Goal: Information Seeking & Learning: Learn about a topic

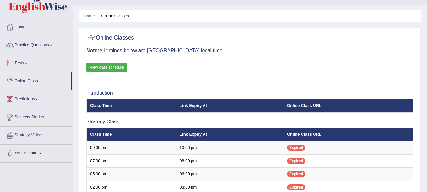
click at [45, 51] on link "Practice Questions" at bounding box center [36, 44] width 72 height 16
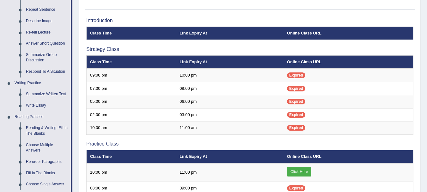
scroll to position [171, 0]
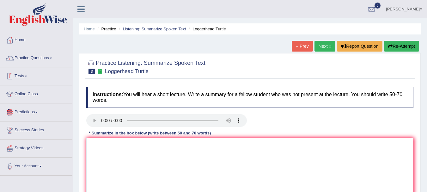
click at [51, 61] on link "Practice Questions" at bounding box center [36, 57] width 72 height 16
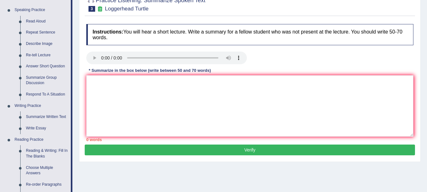
scroll to position [63, 0]
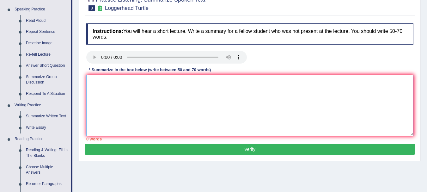
click at [240, 117] on textarea at bounding box center [249, 105] width 327 height 61
click at [207, 104] on textarea "The Speaker provides a comprehensive overview of "Turtles"." at bounding box center [249, 105] width 327 height 61
click at [244, 85] on textarea "The Speaker provides a comprehensive overview of "Turtles"." at bounding box center [249, 105] width 327 height 61
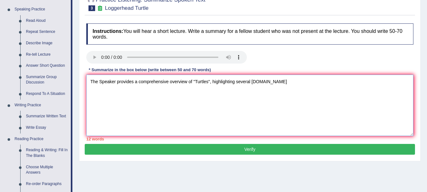
click at [264, 81] on textarea "The Speaker provides a comprehensive overview of "Turtles", highlighting severa…" at bounding box center [249, 105] width 327 height 61
click at [277, 82] on textarea "The Speaker provides a comprehensive overview of "Turtles", highlighting severa…" at bounding box center [249, 105] width 327 height 61
click at [375, 80] on textarea "The Speaker provides a comprehensive overview of "Turtles", highlighting severa…" at bounding box center [249, 105] width 327 height 61
click at [402, 82] on textarea "The Speaker provides a comprehensive overview of "Turtles", highlighting severa…" at bounding box center [249, 105] width 327 height 61
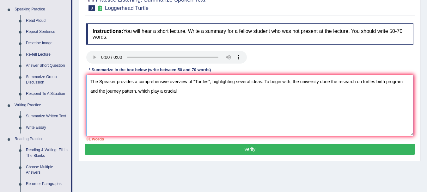
click at [158, 90] on textarea "The Speaker provides a comprehensive overview of "Turtles", highlighting severa…" at bounding box center [249, 105] width 327 height 61
click at [184, 89] on textarea "The Speaker provides a comprehensive overview of "Turtles", highlighting severa…" at bounding box center [249, 105] width 327 height 61
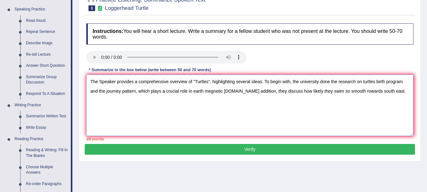
drag, startPoint x: 361, startPoint y: 191, endPoint x: 393, endPoint y: 92, distance: 104.2
click at [393, 92] on textarea "The Speaker provides a comprehensive overview of "Turtles", highlighting severa…" at bounding box center [249, 105] width 327 height 61
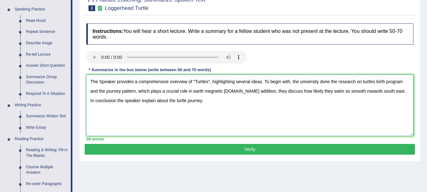
click at [346, 89] on textarea "The Speaker provides a comprehensive overview of "Turtles", highlighting severa…" at bounding box center [249, 105] width 327 height 61
drag, startPoint x: 95, startPoint y: 81, endPoint x: 192, endPoint y: 81, distance: 96.3
click at [191, 81] on textarea "The Speaker provides a comprehensive overview of "Turtles", highlighting severa…" at bounding box center [249, 105] width 327 height 61
click at [248, 108] on textarea "The Speaker provides a comprehensive overview of "Turtles", highlighting severa…" at bounding box center [249, 105] width 327 height 61
click at [210, 93] on textarea "The Speaker provides a comprehensive overview of "Turtles", highlighting severa…" at bounding box center [249, 105] width 327 height 61
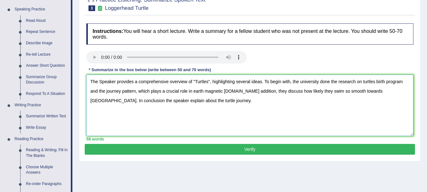
drag, startPoint x: 135, startPoint y: 82, endPoint x: 172, endPoint y: 85, distance: 36.8
click at [172, 85] on textarea "The Speaker provides a comprehensive overview of "Turtles", highlighting severa…" at bounding box center [249, 105] width 327 height 61
click at [216, 105] on textarea "The Speaker provides a comprehensive overview of "Turtles", highlighting severa…" at bounding box center [249, 105] width 327 height 61
click at [338, 82] on textarea "The Speaker provides a comprehensive overview of "Turtles", highlighting severa…" at bounding box center [249, 105] width 327 height 61
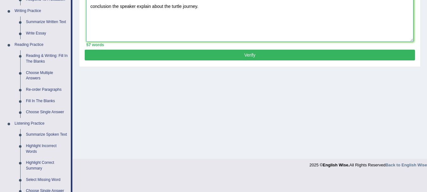
scroll to position [158, 0]
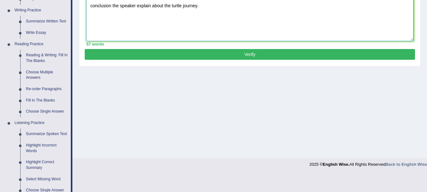
type textarea "The Speaker provides a comprehensive overview of "Turtles", highlighting severa…"
click at [203, 57] on button "Verify" at bounding box center [250, 54] width 330 height 11
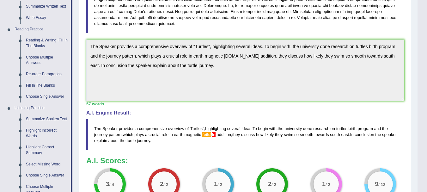
scroll to position [253, 0]
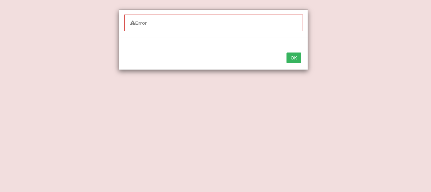
click at [293, 56] on button "OK" at bounding box center [294, 57] width 15 height 11
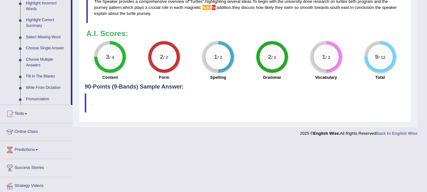
scroll to position [321, 0]
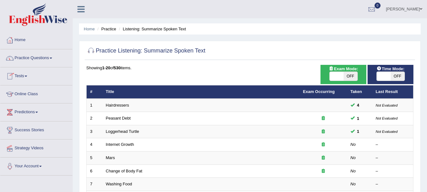
click at [47, 59] on link "Practice Questions" at bounding box center [36, 57] width 72 height 16
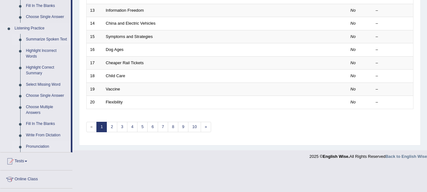
scroll to position [253, 0]
click at [43, 67] on link "Highlight Correct Summary" at bounding box center [47, 70] width 48 height 17
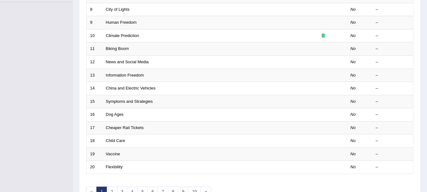
scroll to position [73, 0]
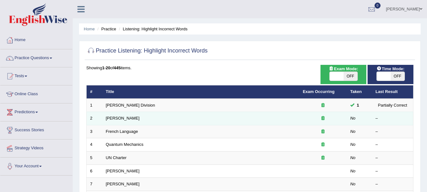
scroll to position [32, 0]
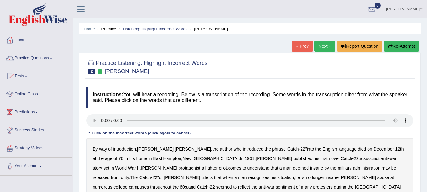
click at [141, 33] on ul "Home Practice Listening: Highlight Incorrect Words [PERSON_NAME]" at bounding box center [249, 28] width 341 height 11
click at [143, 29] on link "Listening: Highlight Incorrect Words" at bounding box center [155, 29] width 65 height 5
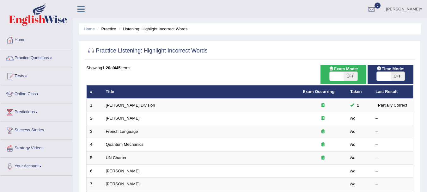
click at [395, 74] on span "OFF" at bounding box center [397, 76] width 14 height 9
checkbox input "true"
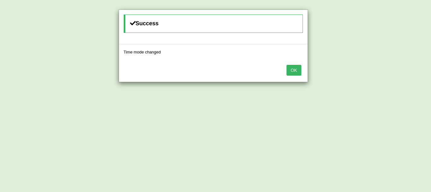
click at [304, 68] on div "OK" at bounding box center [213, 71] width 189 height 22
click at [297, 71] on button "OK" at bounding box center [294, 70] width 15 height 11
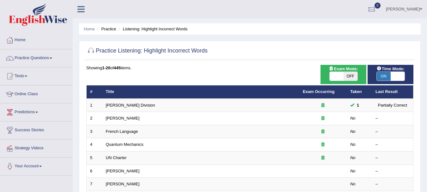
click at [341, 74] on span at bounding box center [336, 76] width 14 height 9
checkbox input "true"
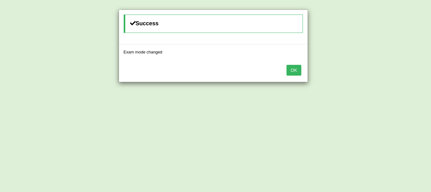
click at [297, 67] on button "OK" at bounding box center [294, 70] width 15 height 11
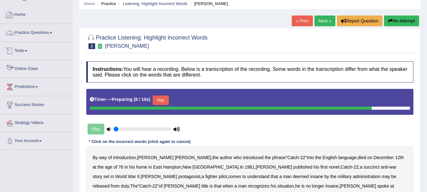
scroll to position [95, 0]
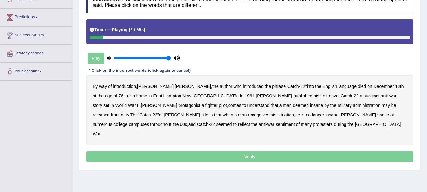
drag, startPoint x: 140, startPoint y: 60, endPoint x: 182, endPoint y: 58, distance: 41.7
type input "1"
click at [171, 58] on input "range" at bounding box center [141, 58] width 57 height 5
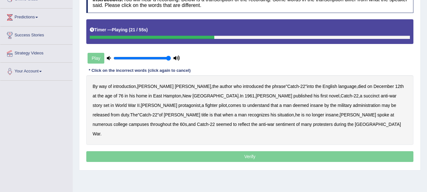
click at [363, 98] on b "succinct" at bounding box center [371, 95] width 16 height 5
click at [352, 107] on b "administration" at bounding box center [365, 105] width 27 height 5
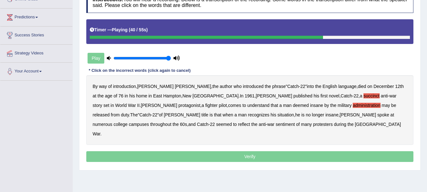
click at [277, 115] on b "situation" at bounding box center [285, 114] width 16 height 5
click at [250, 122] on b "reflect" at bounding box center [244, 124] width 12 height 5
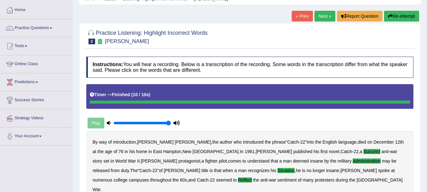
scroll to position [23, 0]
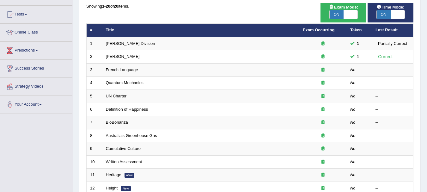
scroll to position [63, 0]
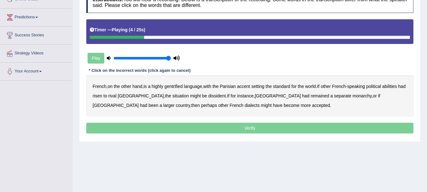
click at [181, 86] on b "gentrified" at bounding box center [173, 86] width 18 height 5
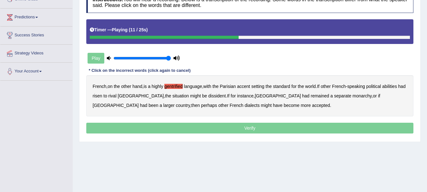
drag, startPoint x: 390, startPoint y: 85, endPoint x: 383, endPoint y: 85, distance: 7.3
click at [390, 85] on b "abilities" at bounding box center [389, 86] width 15 height 5
click at [208, 97] on b "dissident" at bounding box center [216, 95] width 17 height 5
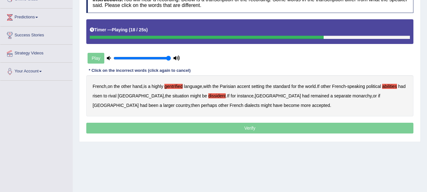
click at [352, 97] on b "monarchy" at bounding box center [361, 95] width 19 height 5
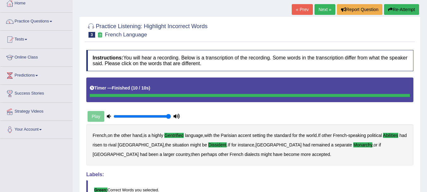
scroll to position [14, 0]
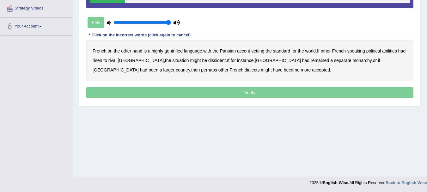
scroll to position [140, 0]
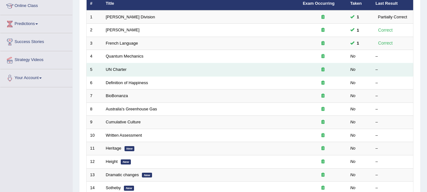
scroll to position [95, 0]
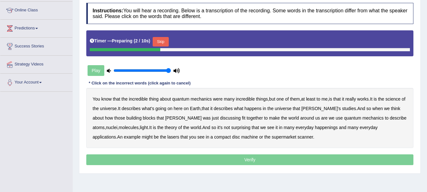
scroll to position [95, 0]
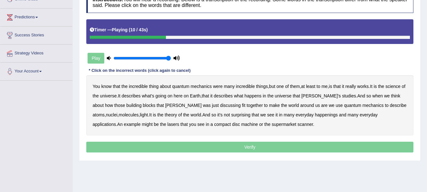
click at [396, 86] on b "science" at bounding box center [392, 86] width 15 height 5
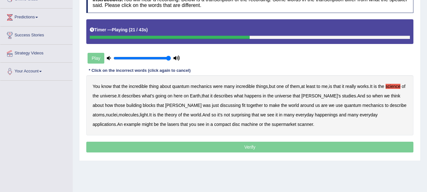
click at [220, 106] on b "discussing" at bounding box center [230, 105] width 21 height 5
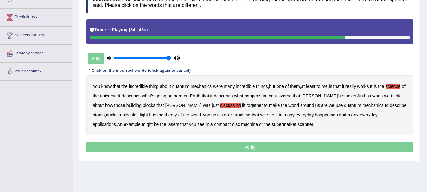
click at [315, 117] on b "happenings" at bounding box center [326, 114] width 23 height 5
click at [241, 127] on b "machine" at bounding box center [249, 124] width 17 height 5
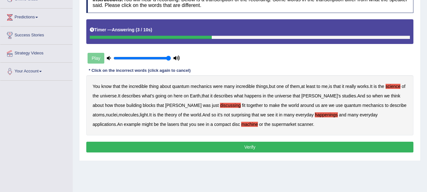
click at [203, 147] on button "Verify" at bounding box center [249, 146] width 327 height 11
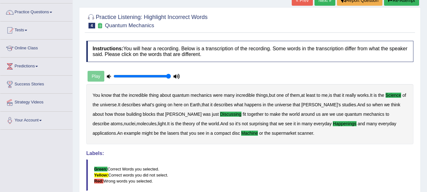
scroll to position [0, 0]
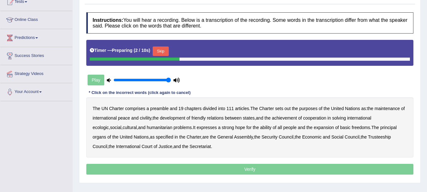
scroll to position [63, 0]
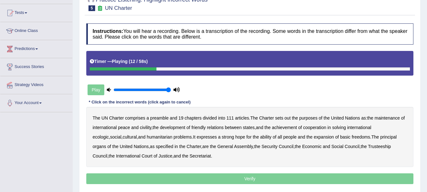
click at [290, 119] on b "out" at bounding box center [287, 117] width 6 height 5
click at [144, 129] on b "civility" at bounding box center [145, 127] width 11 height 5
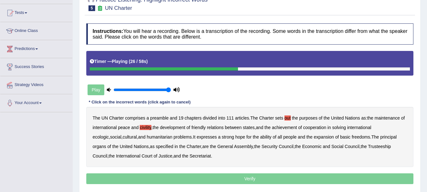
click at [109, 134] on b "ecologic" at bounding box center [101, 136] width 16 height 5
click at [260, 138] on b "ability" at bounding box center [265, 136] width 11 height 5
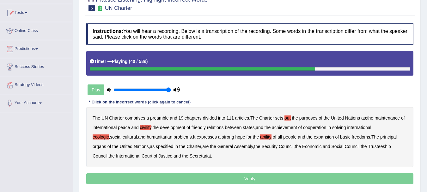
click at [371, 138] on b "The" at bounding box center [375, 136] width 8 height 5
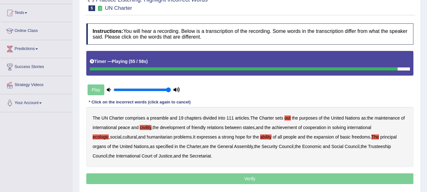
scroll to position [95, 0]
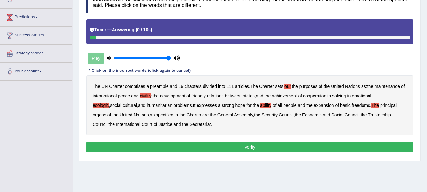
click at [246, 147] on button "Verify" at bounding box center [249, 146] width 327 height 11
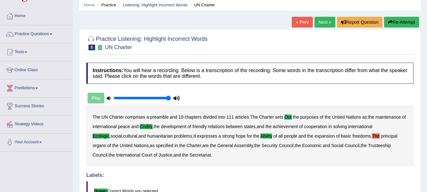
scroll to position [0, 0]
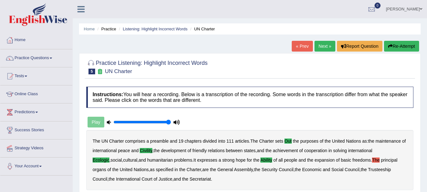
click at [322, 46] on link "Next »" at bounding box center [324, 46] width 21 height 11
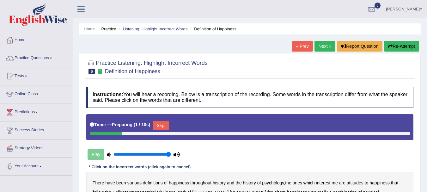
scroll to position [63, 0]
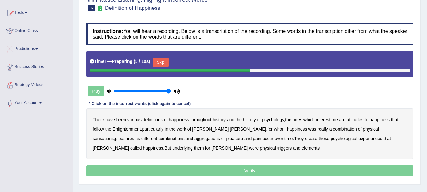
click at [163, 61] on button "Skip" at bounding box center [161, 61] width 16 height 9
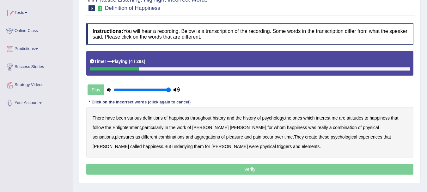
click at [274, 118] on b "psychology" at bounding box center [273, 117] width 22 height 5
click at [355, 117] on b "attitudes" at bounding box center [354, 117] width 17 height 5
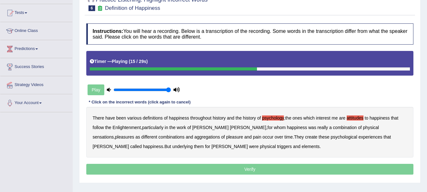
click at [114, 134] on b "sensations" at bounding box center [103, 136] width 21 height 5
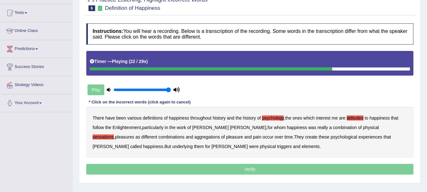
click at [305, 136] on b "create" at bounding box center [311, 136] width 12 height 5
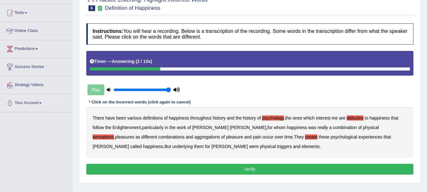
click at [301, 147] on b "elements" at bounding box center [310, 146] width 18 height 5
click at [241, 171] on button "Verify" at bounding box center [249, 169] width 327 height 11
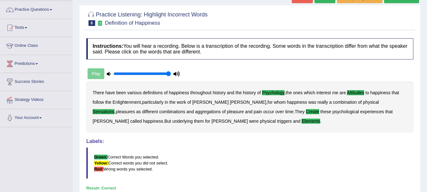
scroll to position [45, 0]
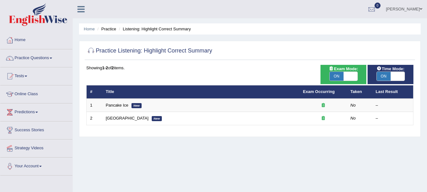
click at [394, 74] on span at bounding box center [397, 76] width 14 height 9
checkbox input "false"
click at [338, 75] on body "Toggle navigation Home Practice Questions Speaking Practice Read Aloud Repeat S…" at bounding box center [215, 96] width 431 height 192
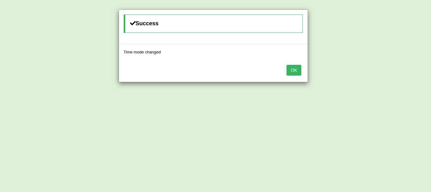
click at [298, 68] on button "OK" at bounding box center [294, 70] width 15 height 11
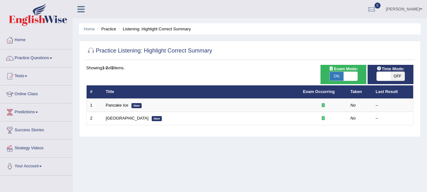
click at [338, 75] on span "ON" at bounding box center [336, 76] width 14 height 9
checkbox input "false"
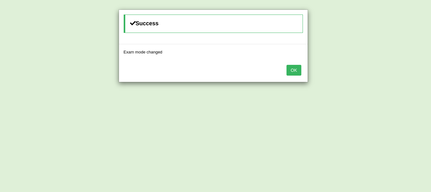
click at [298, 70] on button "OK" at bounding box center [294, 70] width 15 height 11
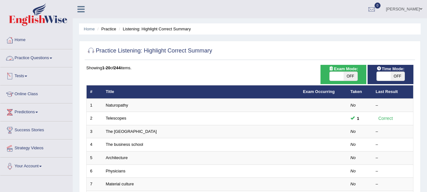
click at [48, 58] on link "Practice Questions" at bounding box center [36, 57] width 72 height 16
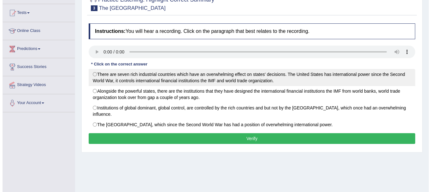
scroll to position [32, 0]
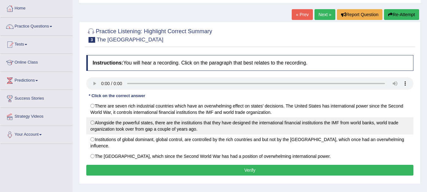
click at [181, 124] on label "Alongside the powerful states, there are the institutions that they have design…" at bounding box center [249, 125] width 327 height 17
radio input "true"
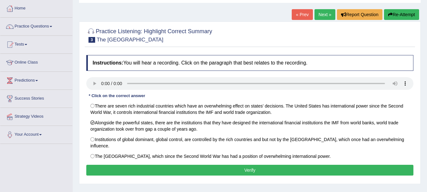
click at [187, 165] on button "Verify" at bounding box center [249, 170] width 327 height 11
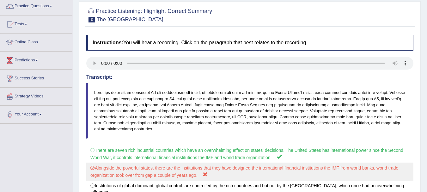
scroll to position [45, 0]
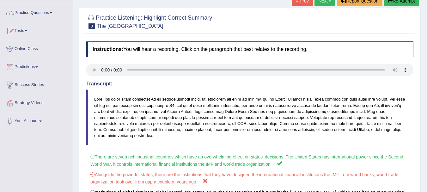
drag, startPoint x: 159, startPoint y: 99, endPoint x: 215, endPoint y: 97, distance: 55.9
click at [215, 97] on blockquote at bounding box center [249, 117] width 327 height 56
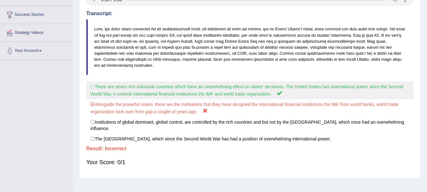
scroll to position [77, 0]
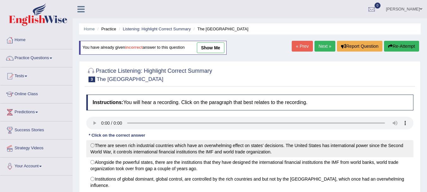
click at [98, 149] on label "There are seven rich industrial countries which have an overwhelming effect on …" at bounding box center [249, 148] width 327 height 17
radio input "true"
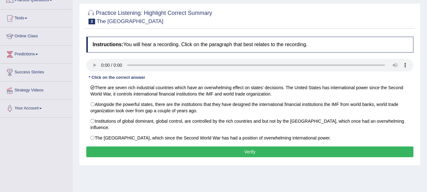
scroll to position [63, 0]
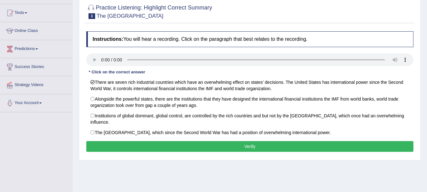
click at [272, 141] on button "Verify" at bounding box center [249, 146] width 327 height 11
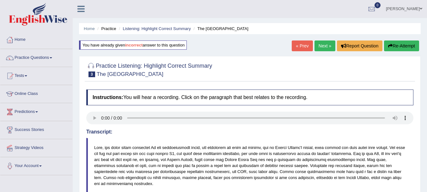
scroll to position [0, 0]
drag, startPoint x: 219, startPoint y: 67, endPoint x: 167, endPoint y: 65, distance: 52.4
click at [167, 65] on div "Practice Listening: Highlight Correct Summary 3 The United States" at bounding box center [250, 71] width 330 height 22
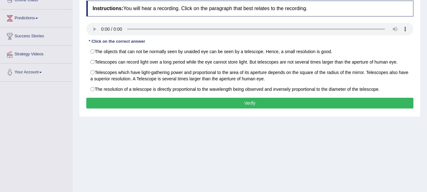
scroll to position [14, 0]
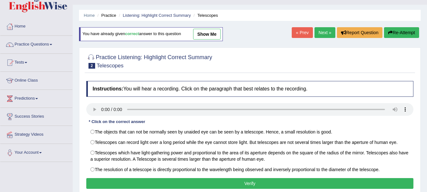
click at [207, 37] on link "show me" at bounding box center [206, 34] width 27 height 11
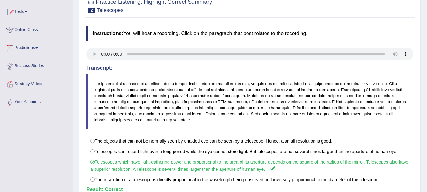
scroll to position [140, 0]
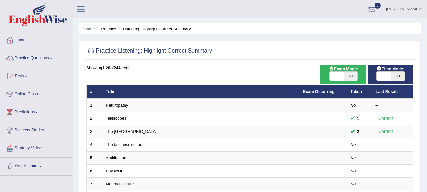
click at [52, 56] on link "Practice Questions" at bounding box center [36, 57] width 72 height 16
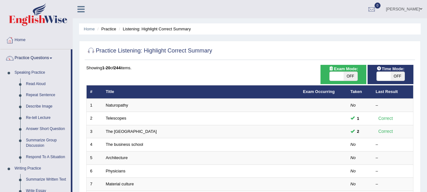
scroll to position [32, 0]
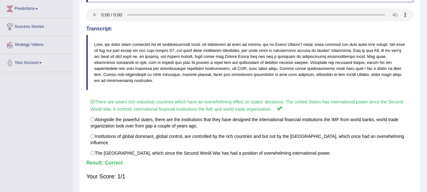
scroll to position [14, 0]
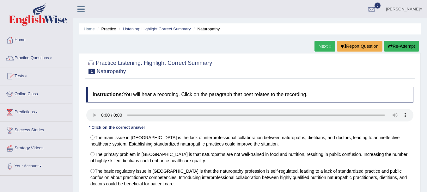
click at [171, 27] on link "Listening: Highlight Correct Summary" at bounding box center [157, 29] width 68 height 5
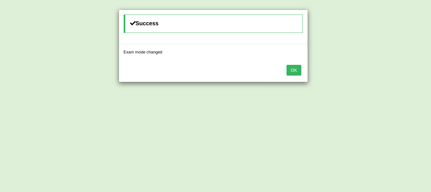
click at [288, 70] on button "OK" at bounding box center [294, 70] width 15 height 11
click at [293, 74] on button "OK" at bounding box center [294, 70] width 15 height 11
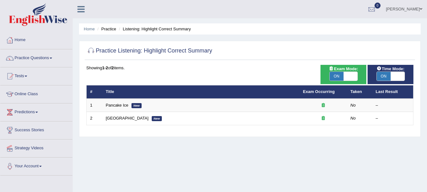
click at [111, 28] on li "Practice" at bounding box center [106, 29] width 20 height 6
click at [45, 64] on link "Practice Questions" at bounding box center [36, 57] width 72 height 16
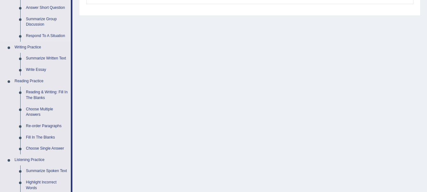
scroll to position [189, 0]
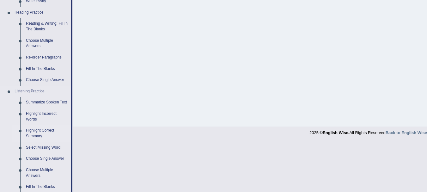
click at [44, 129] on link "Highlight Correct Summary" at bounding box center [47, 133] width 48 height 17
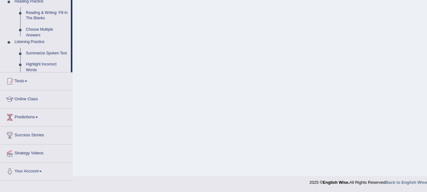
scroll to position [89, 0]
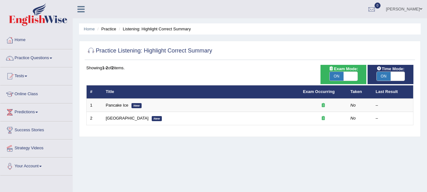
click at [339, 75] on span "ON" at bounding box center [336, 76] width 14 height 9
checkbox input "false"
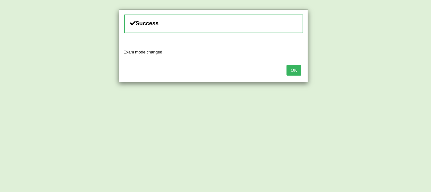
click at [295, 71] on button "OK" at bounding box center [294, 70] width 15 height 11
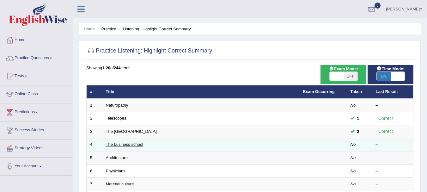
click at [139, 144] on link "The business school" at bounding box center [125, 144] width 38 height 5
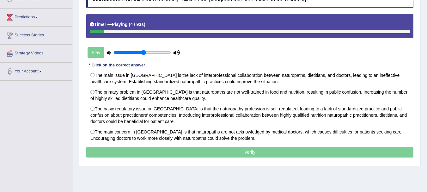
drag, startPoint x: 140, startPoint y: 52, endPoint x: 143, endPoint y: 53, distance: 4.0
type input "0.55"
click at [143, 53] on input "range" at bounding box center [141, 52] width 57 height 5
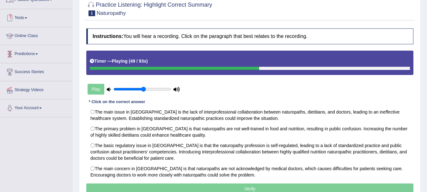
scroll to position [95, 0]
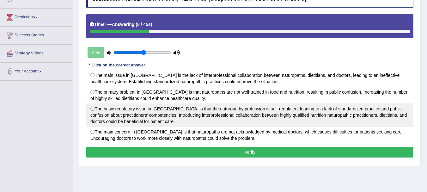
click at [147, 109] on label "The basic regulatory issue in [GEOGRAPHIC_DATA] is that the naturopathy profess…" at bounding box center [249, 114] width 327 height 23
radio input "true"
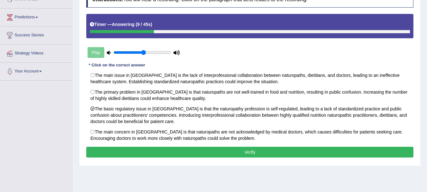
click at [153, 146] on div "Instructions: You will hear a recording. Click on the paragraph that best relat…" at bounding box center [250, 75] width 330 height 173
click at [153, 150] on button "Verify" at bounding box center [249, 152] width 327 height 11
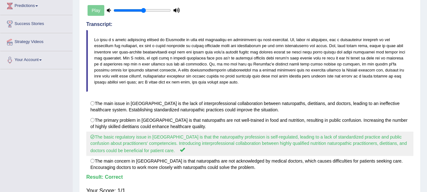
scroll to position [15, 0]
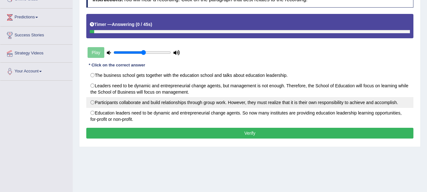
click at [249, 101] on label "Participants collaborate and build relationships through group work. However, t…" at bounding box center [249, 102] width 327 height 11
radio input "true"
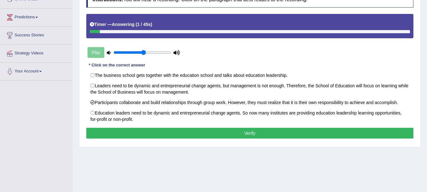
click at [251, 134] on button "Verify" at bounding box center [249, 133] width 327 height 11
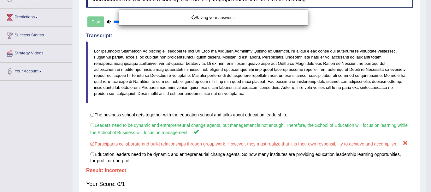
click at [217, 126] on div "Saving your answer..." at bounding box center [215, 96] width 431 height 192
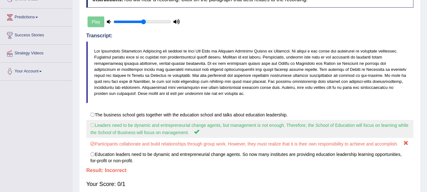
click at [103, 129] on label "Leaders need to be dynamic and entrepreneurial change agents, but management is…" at bounding box center [249, 129] width 327 height 18
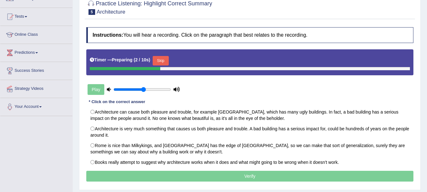
scroll to position [95, 0]
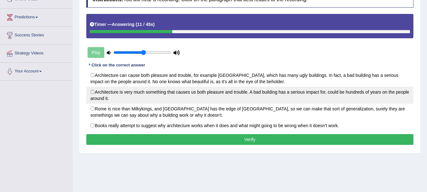
click at [179, 89] on label "Architecture is very much something that causes us both pleasure and trouble. A…" at bounding box center [249, 95] width 327 height 17
radio input "true"
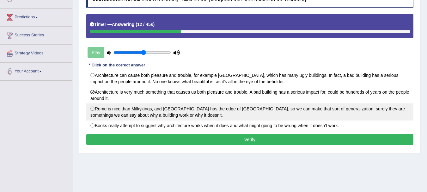
click at [173, 114] on label "Rome is nice than Milkykings, and [GEOGRAPHIC_DATA] has the edge of [GEOGRAPHIC…" at bounding box center [249, 111] width 327 height 17
radio input "true"
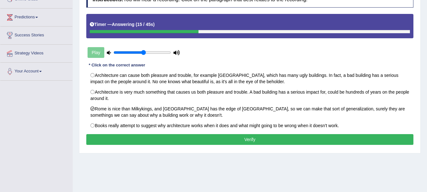
click at [186, 137] on button "Verify" at bounding box center [249, 139] width 327 height 11
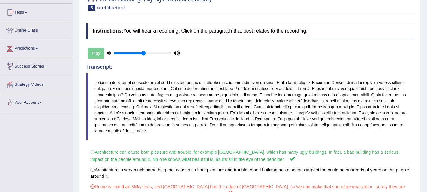
scroll to position [63, 0]
drag, startPoint x: 109, startPoint y: 84, endPoint x: 186, endPoint y: 86, distance: 76.8
click at [186, 86] on blockquote at bounding box center [249, 107] width 327 height 68
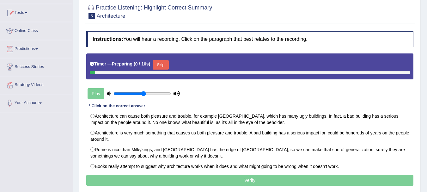
scroll to position [63, 0]
click at [164, 62] on button "Skip" at bounding box center [161, 64] width 16 height 9
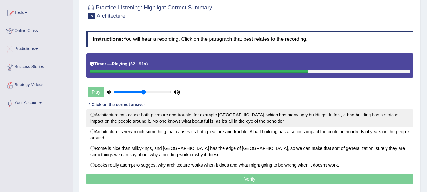
click at [151, 118] on label "Architecture can cause both pleasure and trouble, for example [GEOGRAPHIC_DATA]…" at bounding box center [249, 117] width 327 height 17
radio input "true"
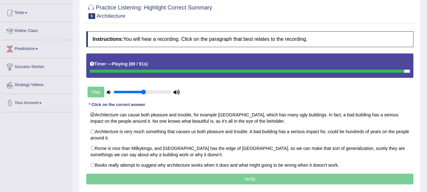
click at [163, 180] on p "Verify" at bounding box center [249, 178] width 327 height 11
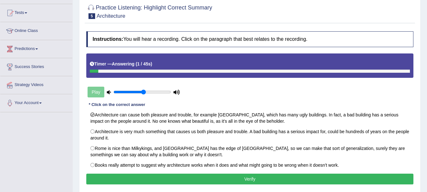
click at [166, 178] on button "Verify" at bounding box center [249, 178] width 327 height 11
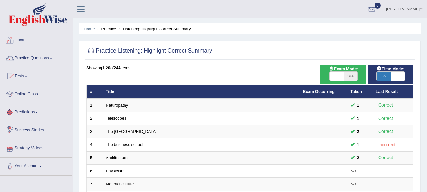
click at [29, 12] on img at bounding box center [38, 14] width 58 height 23
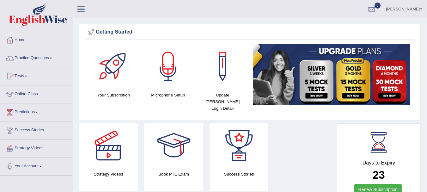
click at [326, 76] on img at bounding box center [331, 74] width 157 height 61
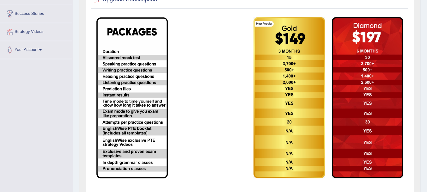
scroll to position [57, 0]
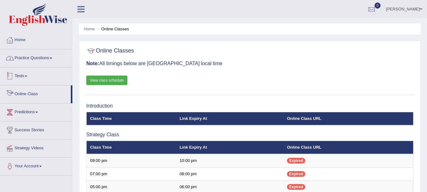
click at [45, 50] on link "Practice Questions" at bounding box center [36, 57] width 72 height 16
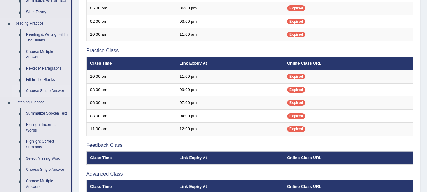
scroll to position [189, 0]
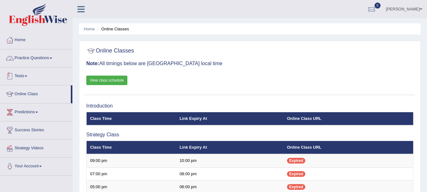
click at [46, 57] on link "Practice Questions" at bounding box center [36, 57] width 72 height 16
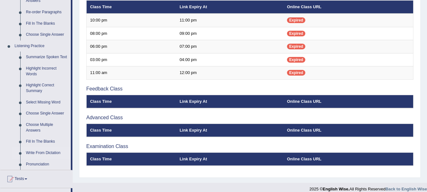
scroll to position [253, 0]
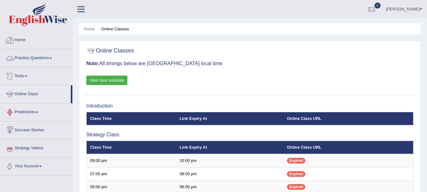
click at [49, 53] on link "Practice Questions" at bounding box center [36, 57] width 72 height 16
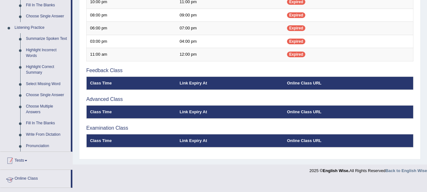
scroll to position [253, 0]
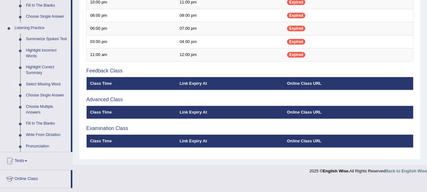
click at [44, 81] on link "Select Missing Word" at bounding box center [47, 84] width 48 height 11
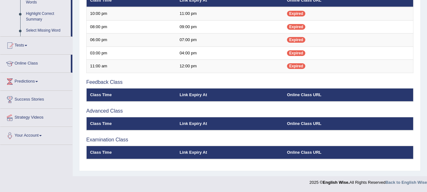
scroll to position [98, 0]
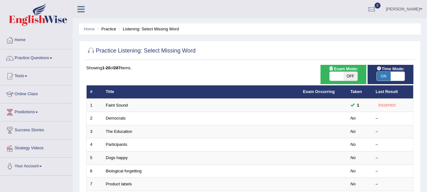
drag, startPoint x: 118, startPoint y: 119, endPoint x: 389, endPoint y: 72, distance: 274.6
click at [389, 72] on span "ON" at bounding box center [383, 76] width 14 height 9
checkbox input "false"
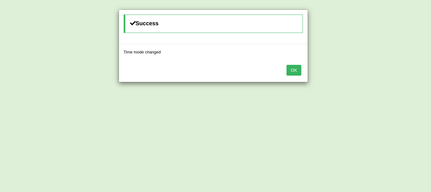
click at [304, 77] on div "OK" at bounding box center [213, 71] width 189 height 22
click at [294, 75] on div "OK" at bounding box center [213, 71] width 189 height 22
click at [294, 70] on button "OK" at bounding box center [294, 70] width 15 height 11
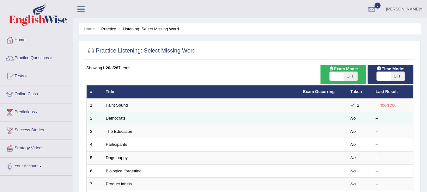
drag, startPoint x: 115, startPoint y: 122, endPoint x: 102, endPoint y: 117, distance: 14.1
drag, startPoint x: 102, startPoint y: 117, endPoint x: 109, endPoint y: 117, distance: 7.6
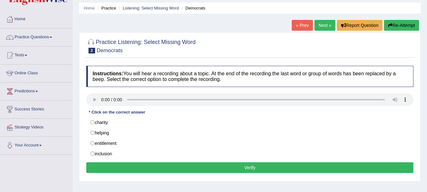
scroll to position [32, 0]
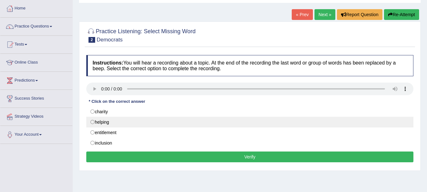
click at [108, 123] on label "helping" at bounding box center [249, 122] width 327 height 11
radio input "true"
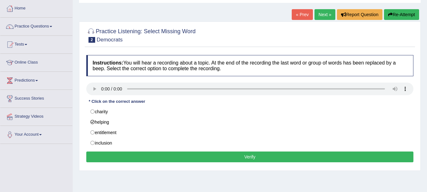
click at [147, 157] on button "Verify" at bounding box center [249, 156] width 327 height 11
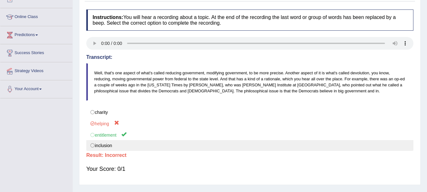
scroll to position [126, 0]
